Goal: Task Accomplishment & Management: Manage account settings

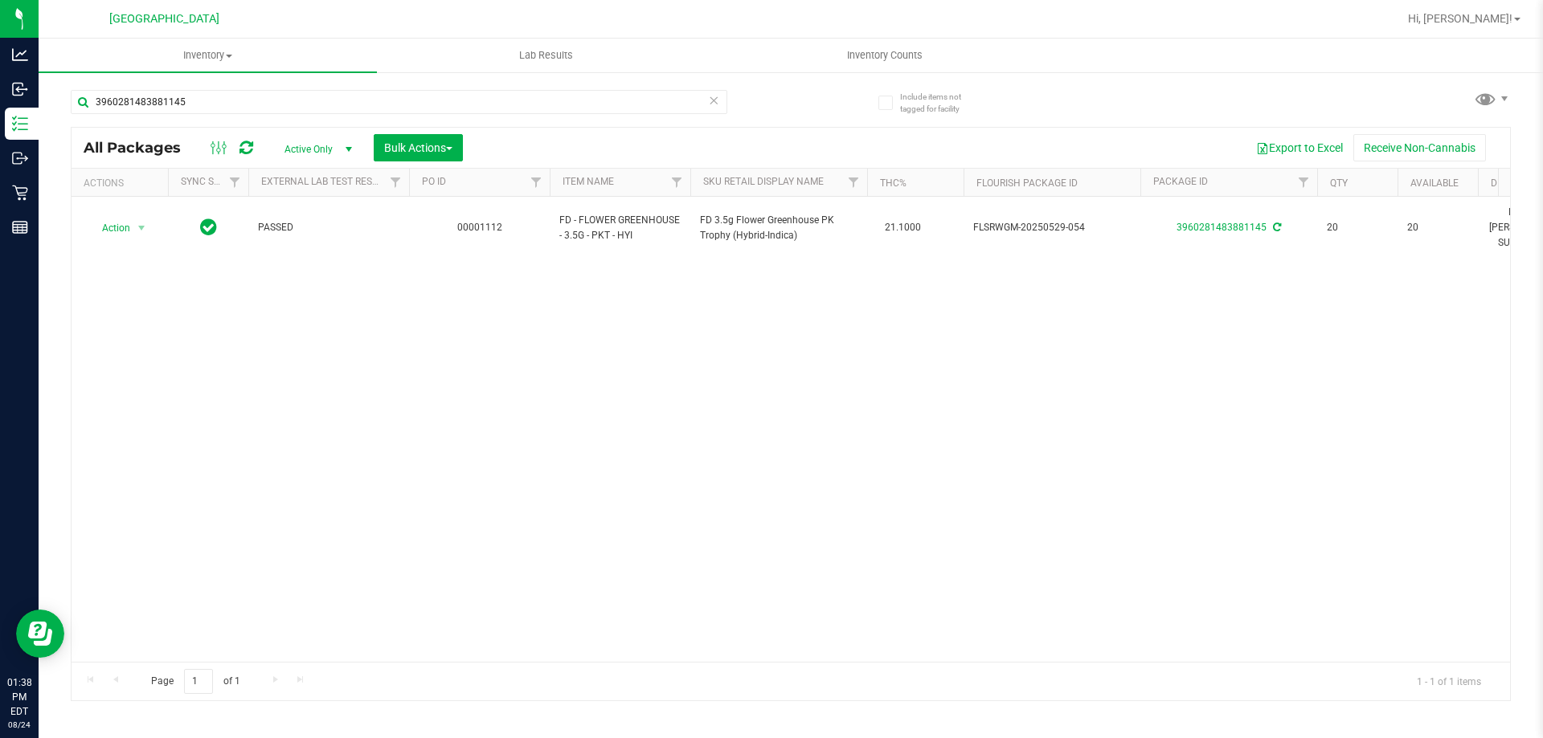
click at [1476, 387] on div "Action Action Adjust qty Create package Edit attributes Global inventory Locate…" at bounding box center [791, 429] width 1438 height 465
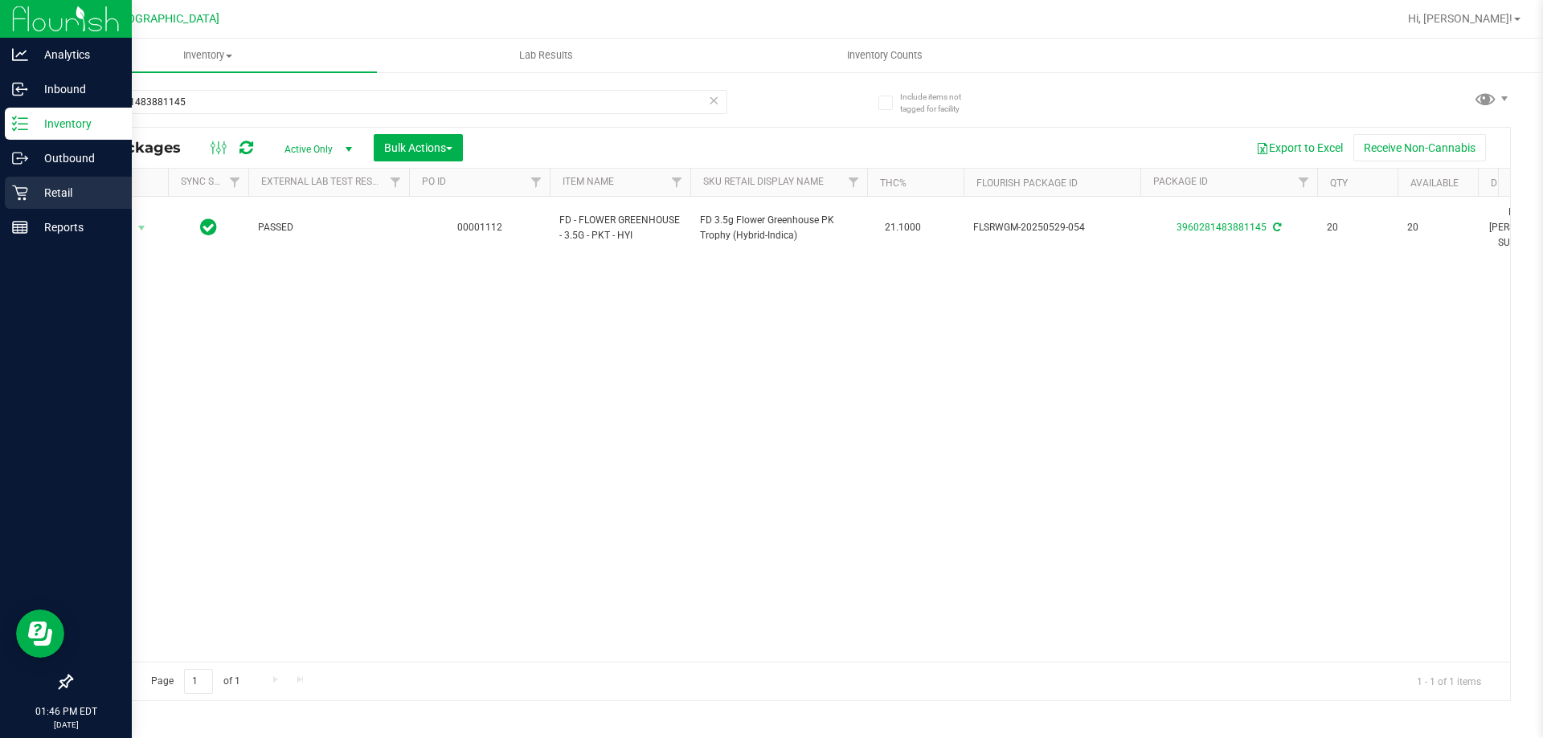
click at [32, 186] on p "Retail" at bounding box center [76, 192] width 96 height 19
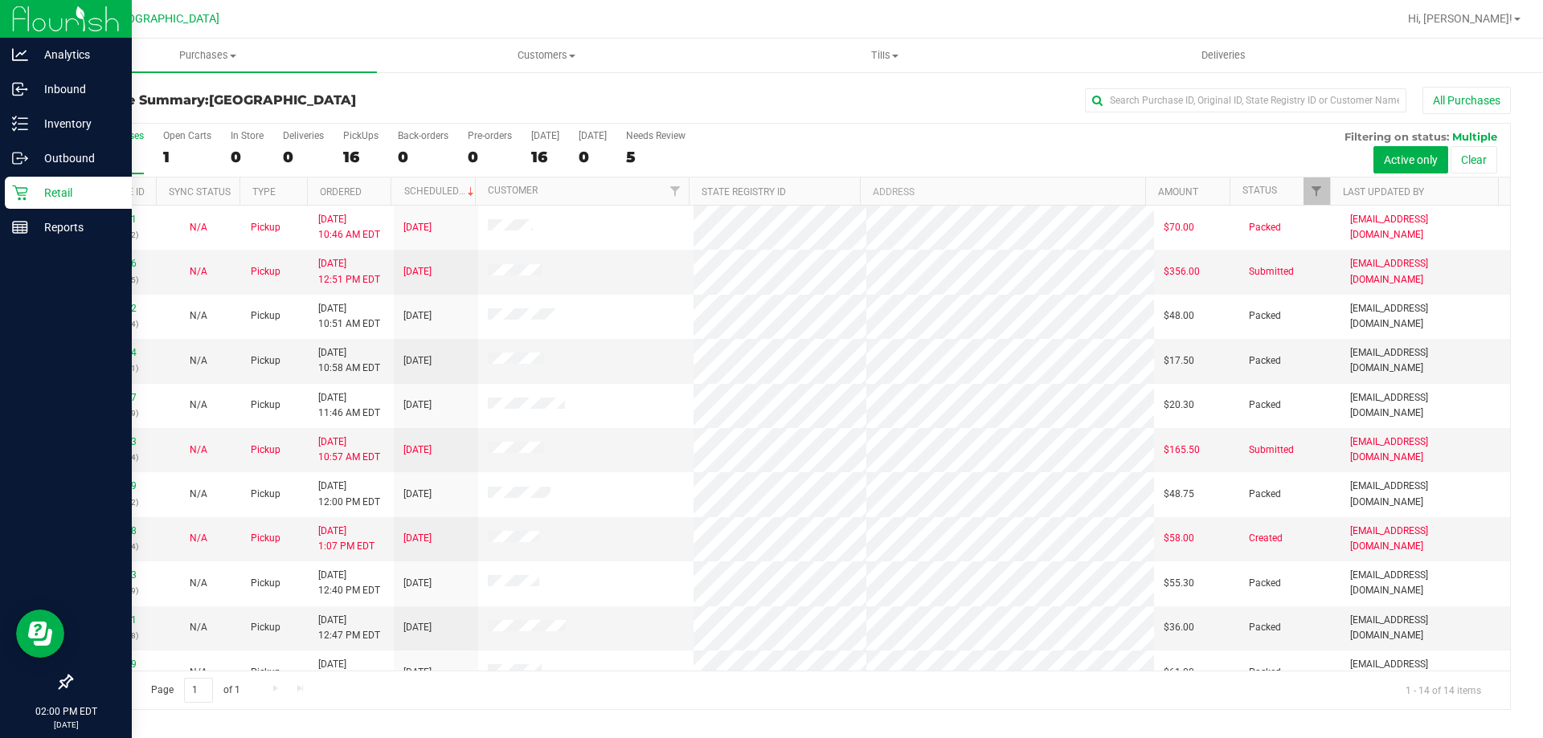
click at [1525, 167] on div "Purchase Summary: [GEOGRAPHIC_DATA] All Purchases All Purchases 16 Open Carts 1…" at bounding box center [791, 399] width 1504 height 656
click at [210, 44] on uib-tab-heading "Purchases Summary of purchases Fulfillment All purchases" at bounding box center [208, 56] width 338 height 34
click at [207, 115] on li "Fulfillment" at bounding box center [208, 116] width 338 height 19
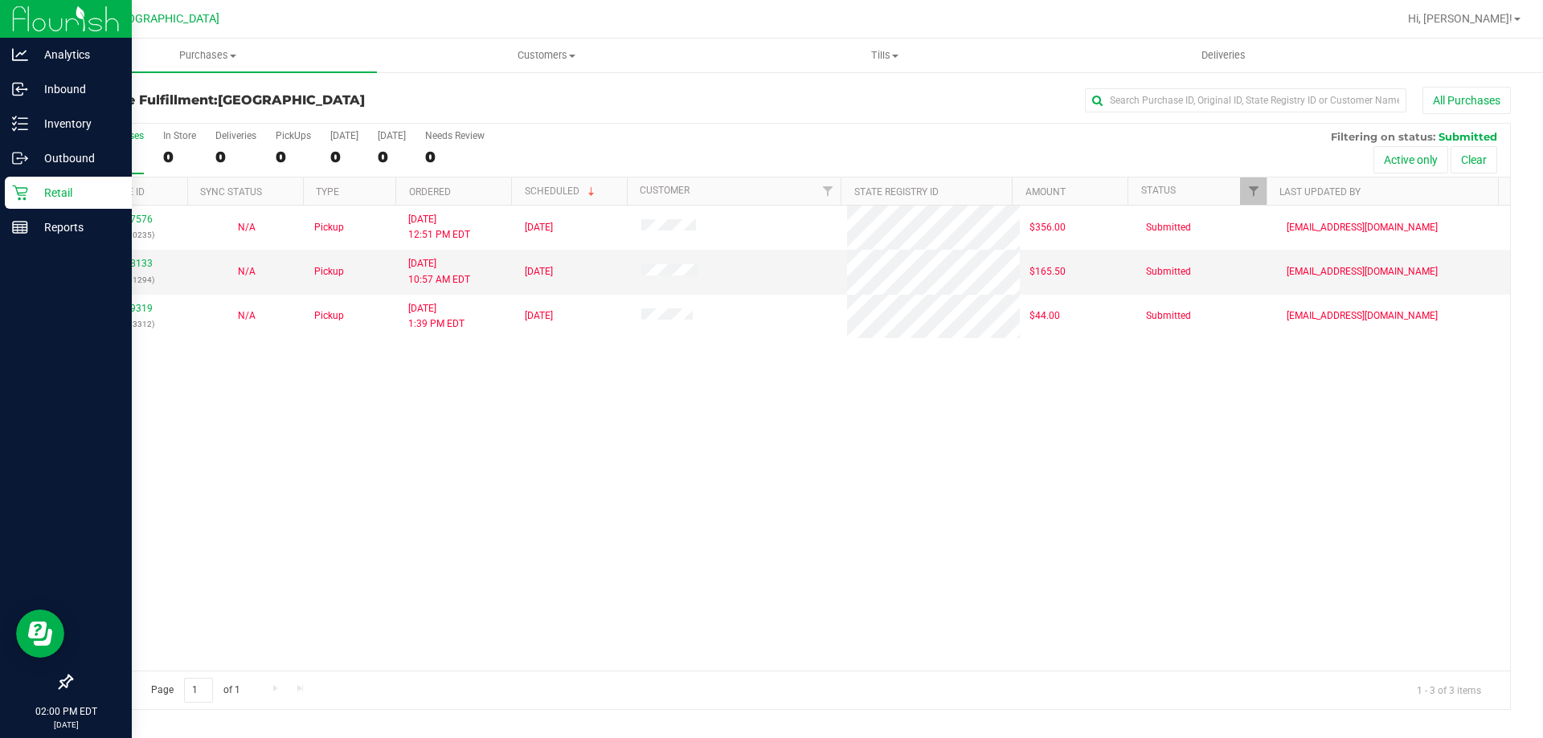
click at [690, 100] on div "All Purchases" at bounding box center [1030, 100] width 960 height 27
